Goal: Purchase product/service

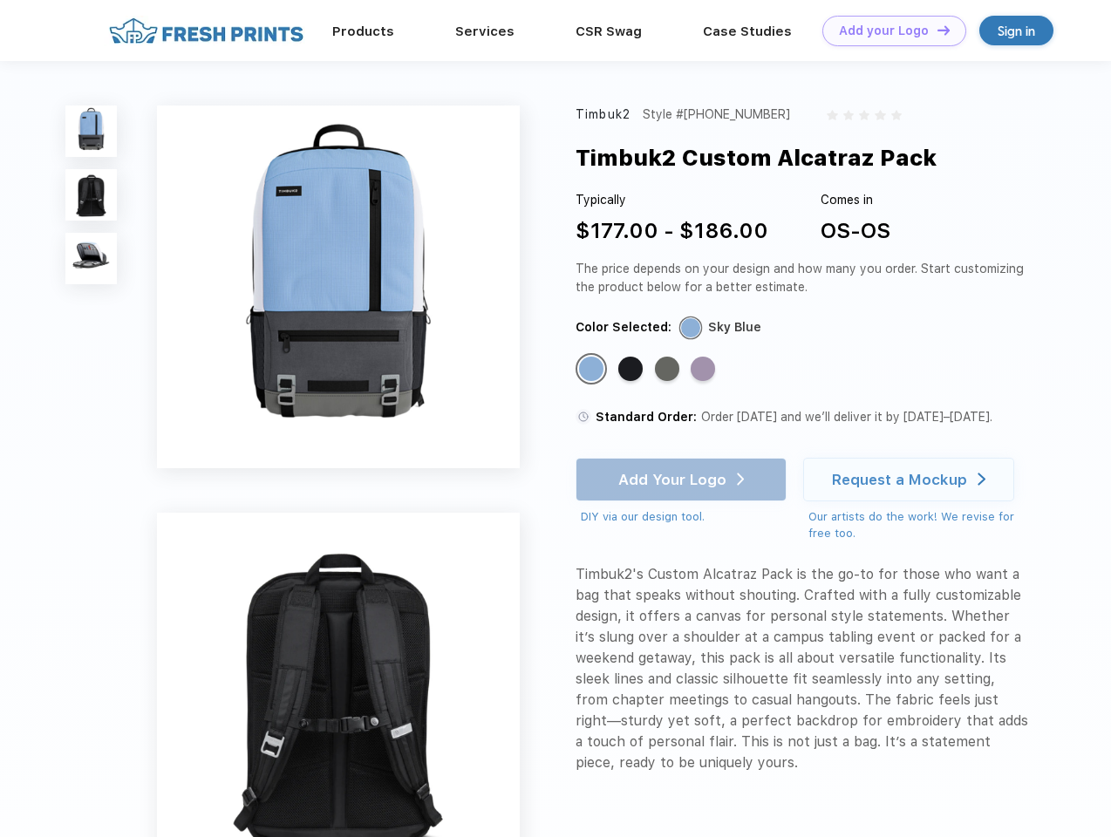
click at [888, 31] on link "Add your Logo Design Tool" at bounding box center [895, 31] width 144 height 31
click at [0, 0] on div "Design Tool" at bounding box center [0, 0] width 0 height 0
click at [936, 30] on link "Add your Logo Design Tool" at bounding box center [895, 31] width 144 height 31
click at [92, 131] on img at bounding box center [90, 131] width 51 height 51
click at [92, 195] on img at bounding box center [90, 194] width 51 height 51
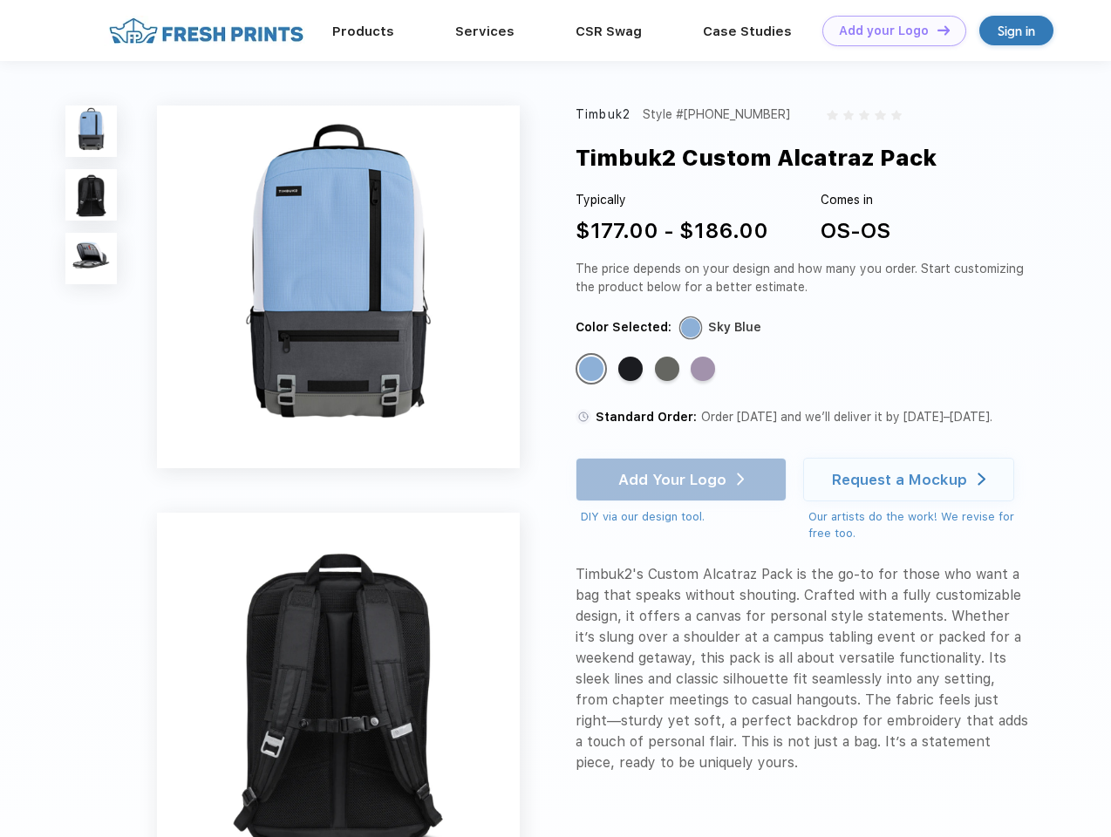
click at [92, 259] on img at bounding box center [90, 258] width 51 height 51
click at [593, 370] on div "Standard Color" at bounding box center [591, 369] width 24 height 24
click at [632, 370] on div "Standard Color" at bounding box center [630, 369] width 24 height 24
click at [669, 370] on div "Standard Color" at bounding box center [667, 369] width 24 height 24
click at [705, 370] on div "Standard Color" at bounding box center [703, 369] width 24 height 24
